Goal: Find specific page/section: Find specific page/section

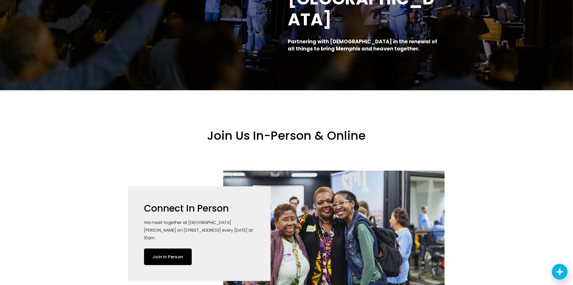
scroll to position [158, 0]
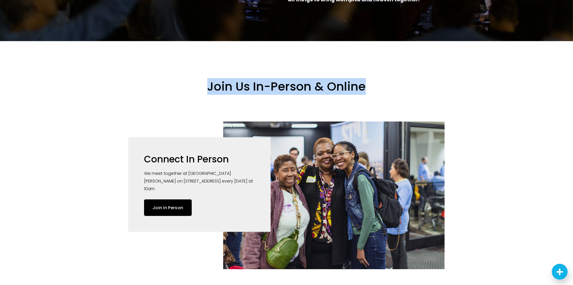
drag, startPoint x: 204, startPoint y: 74, endPoint x: 387, endPoint y: 68, distance: 183.7
click at [387, 68] on div "Join Us In-Person & Online Connect In Person We meet together at [GEOGRAPHIC_DA…" at bounding box center [286, 252] width 351 height 422
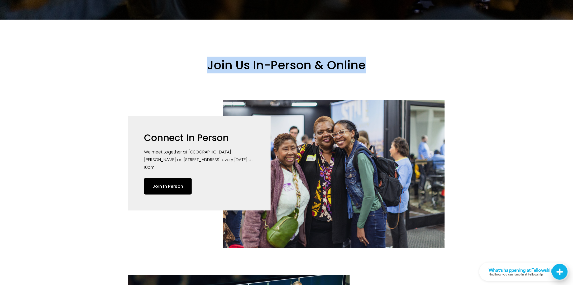
scroll to position [211, 0]
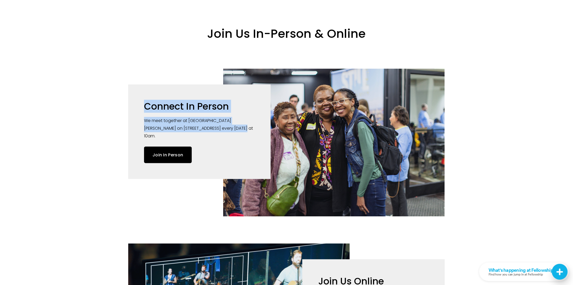
drag, startPoint x: 221, startPoint y: 118, endPoint x: 132, endPoint y: 101, distance: 90.1
click at [132, 101] on div "Connect In Person We meet together at [GEOGRAPHIC_DATA][PERSON_NAME] on [STREET…" at bounding box center [199, 131] width 142 height 95
drag, startPoint x: 132, startPoint y: 101, endPoint x: 138, endPoint y: 117, distance: 17.0
click at [138, 116] on div "Connect In Person We meet together at [GEOGRAPHIC_DATA][PERSON_NAME] on [STREET…" at bounding box center [199, 131] width 142 height 95
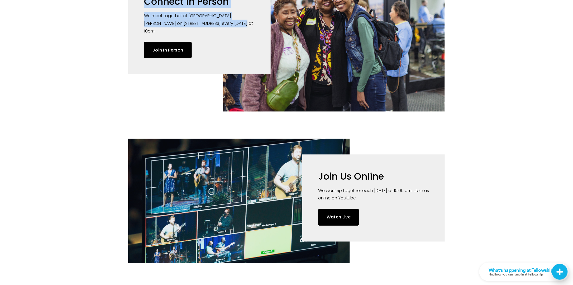
scroll to position [317, 0]
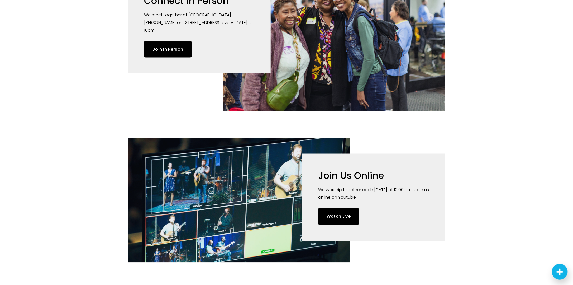
click at [468, 122] on div at bounding box center [286, 94] width 573 height 422
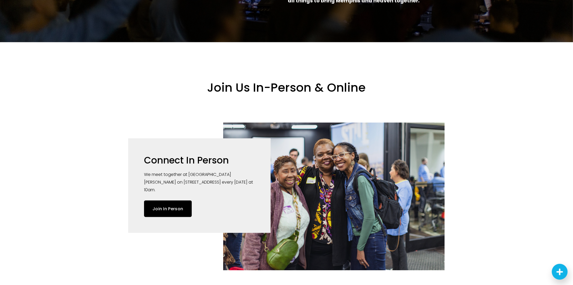
scroll to position [185, 0]
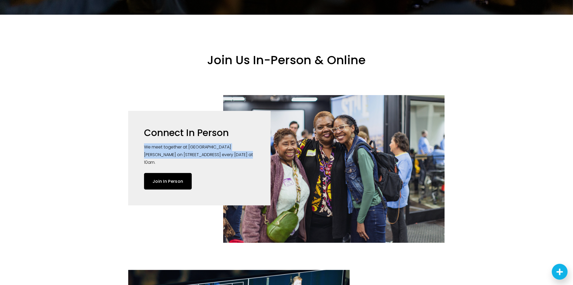
drag, startPoint x: 232, startPoint y: 142, endPoint x: 135, endPoint y: 129, distance: 98.2
click at [135, 129] on div "Connect In Person We meet together at [GEOGRAPHIC_DATA][PERSON_NAME] on [STREET…" at bounding box center [199, 158] width 142 height 95
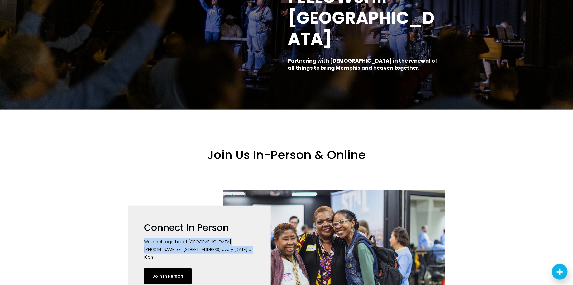
scroll to position [0, 0]
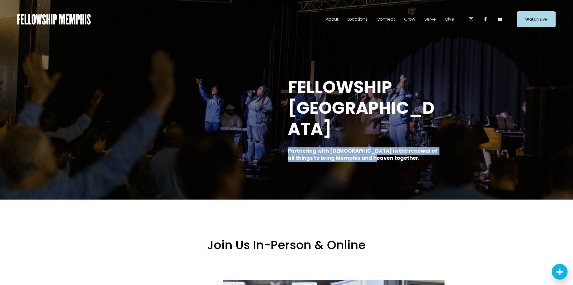
drag, startPoint x: 286, startPoint y: 134, endPoint x: 372, endPoint y: 150, distance: 88.1
click at [372, 150] on div "FELLOWSHIP MEMPHIS Partnering with [DEMOGRAPHIC_DATA] in the renewal of all thi…" at bounding box center [286, 119] width 573 height 161
click at [374, 154] on div "FELLOWSHIP MEMPHIS Partnering with [DEMOGRAPHIC_DATA] in the renewal of all thi…" at bounding box center [286, 119] width 573 height 161
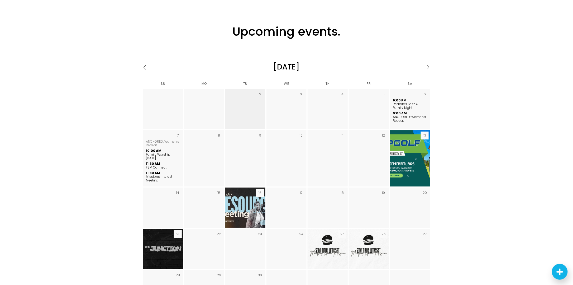
scroll to position [791, 0]
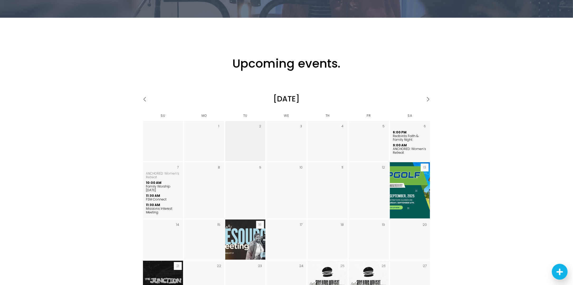
click at [426, 94] on link "Go to next month" at bounding box center [411, 98] width 41 height 9
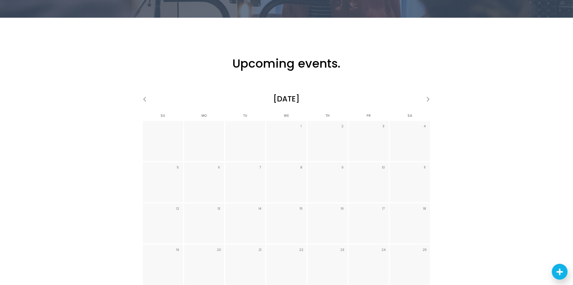
click at [427, 94] on link "Go to next month" at bounding box center [411, 98] width 41 height 9
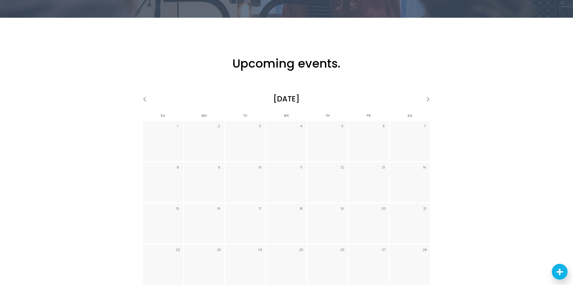
click at [427, 94] on link "Go to next month" at bounding box center [411, 98] width 41 height 9
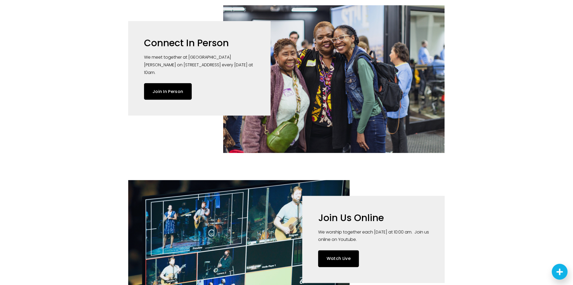
scroll to position [211, 0]
